Goal: Information Seeking & Learning: Learn about a topic

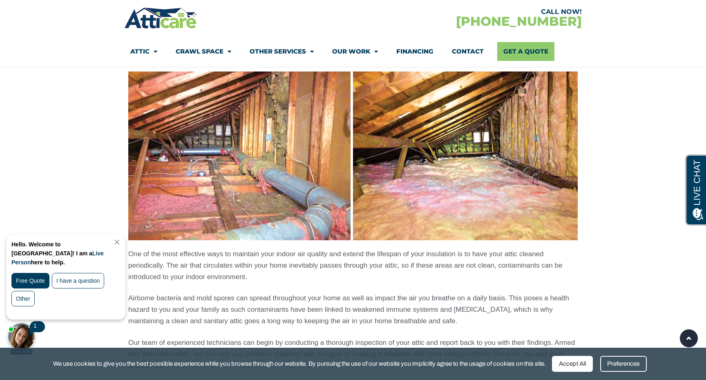
scroll to position [555, 0]
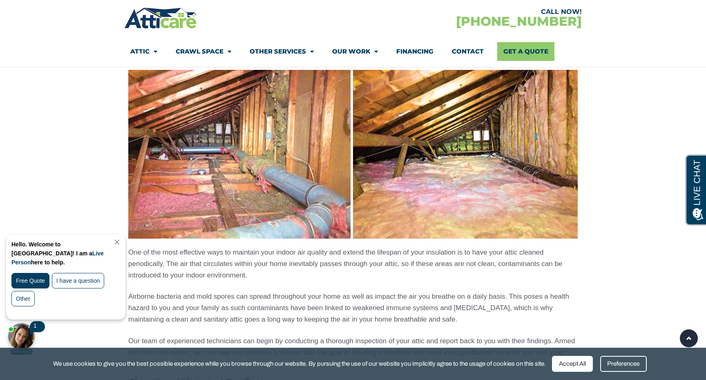
click at [122, 239] on link "Close Chat" at bounding box center [116, 242] width 11 height 6
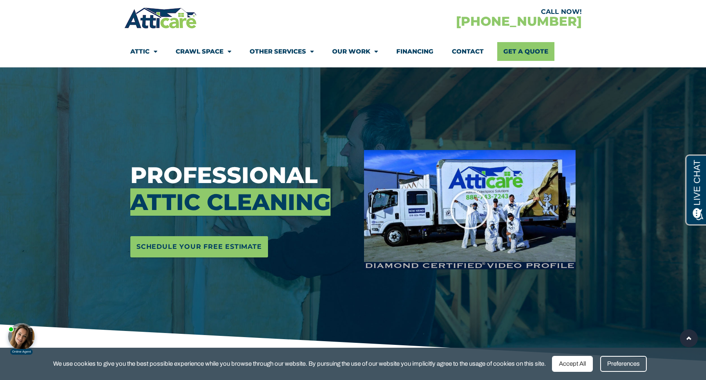
scroll to position [0, 0]
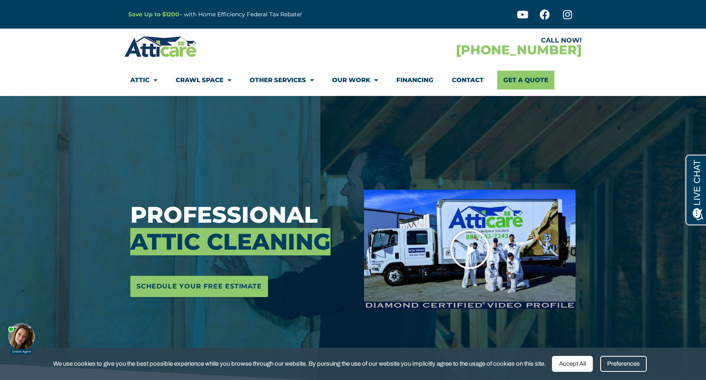
click at [463, 248] on icon "Play Video" at bounding box center [469, 249] width 41 height 41
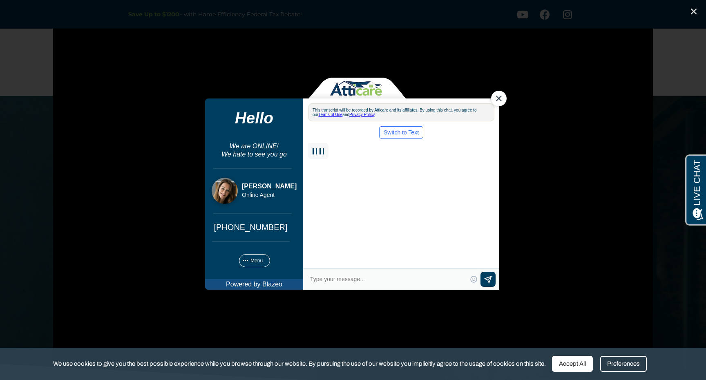
click at [501, 97] on div "Close Chat" at bounding box center [499, 99] width 16 height 16
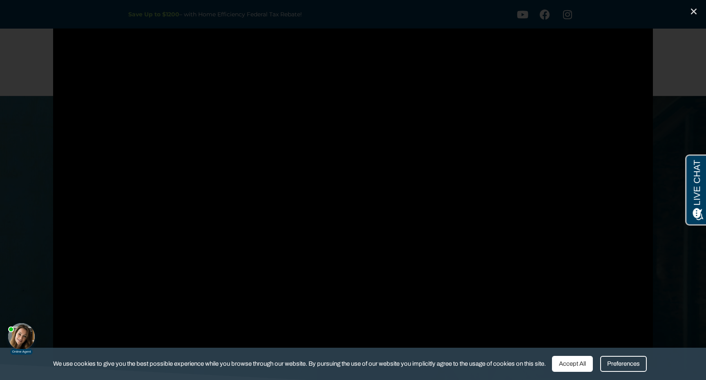
click at [674, 61] on div at bounding box center [353, 190] width 706 height 323
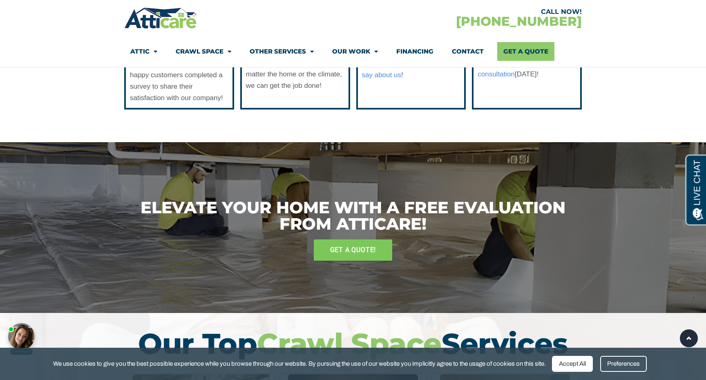
scroll to position [1984, 0]
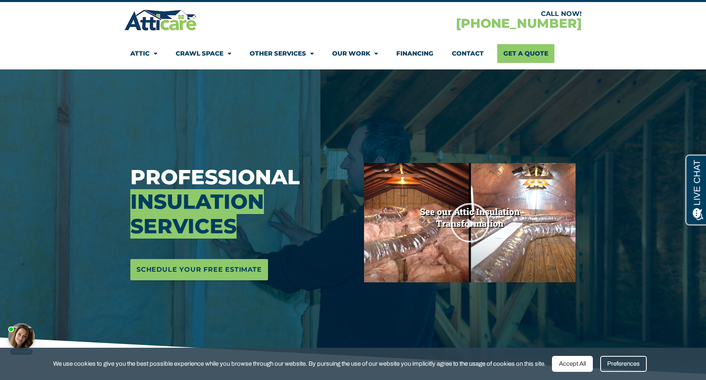
scroll to position [34, 0]
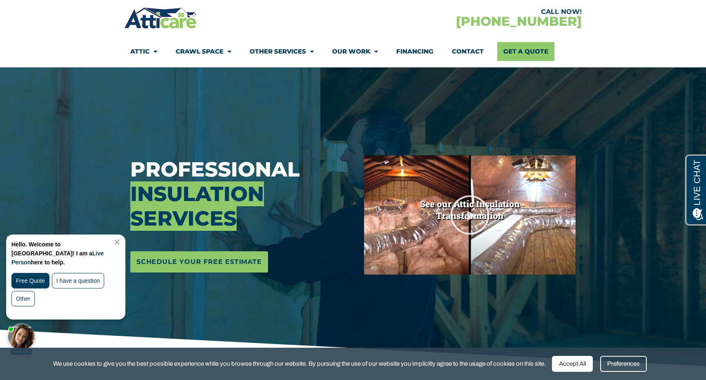
click at [122, 242] on link "Close Chat" at bounding box center [116, 242] width 11 height 6
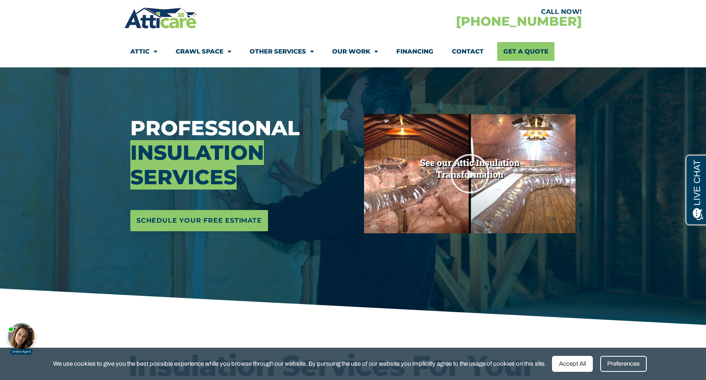
scroll to position [0, 0]
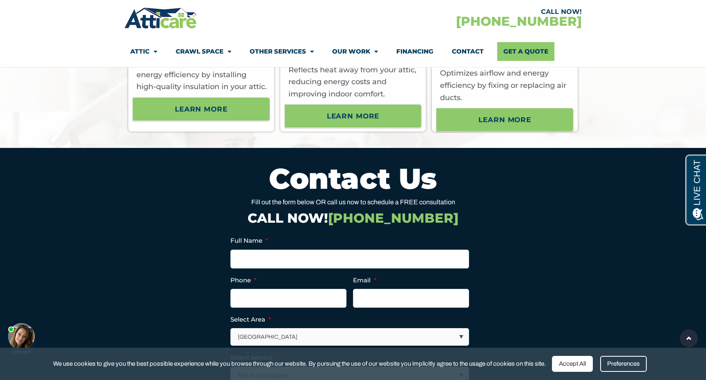
scroll to position [2853, 0]
